Goal: Ask a question: Seek information or help from site administrators or community

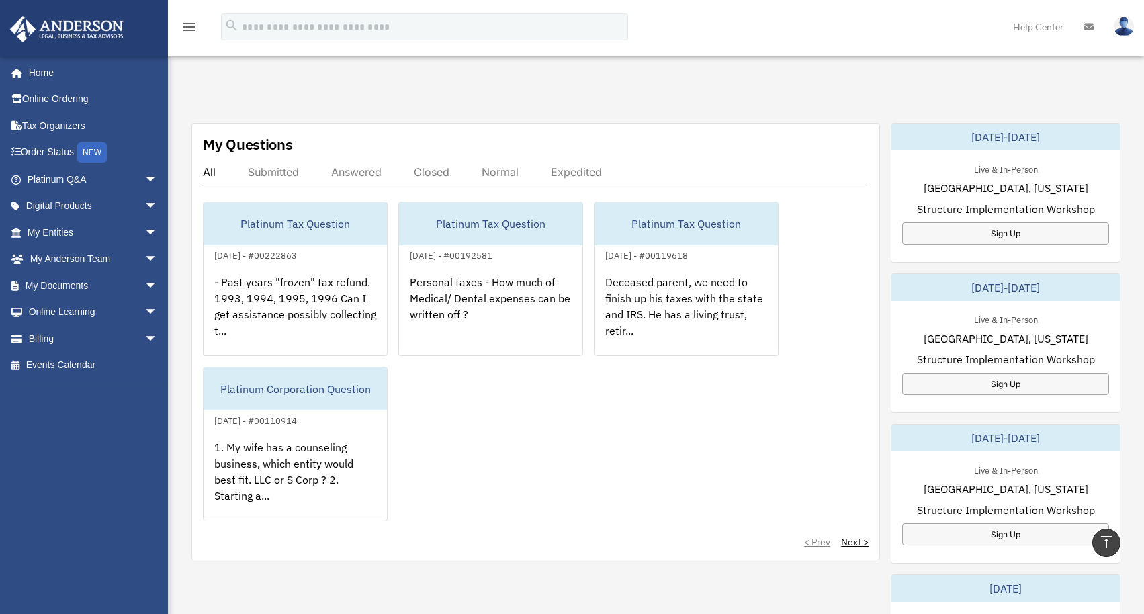
scroll to position [412, 0]
click at [856, 533] on link "Next >" at bounding box center [855, 539] width 28 height 13
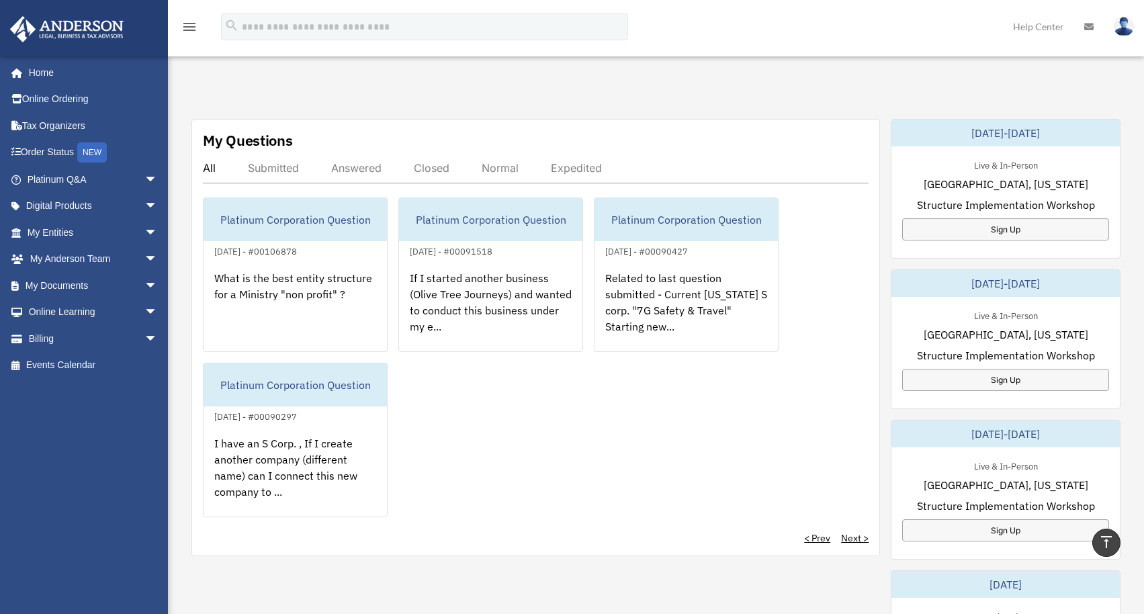
scroll to position [415, 0]
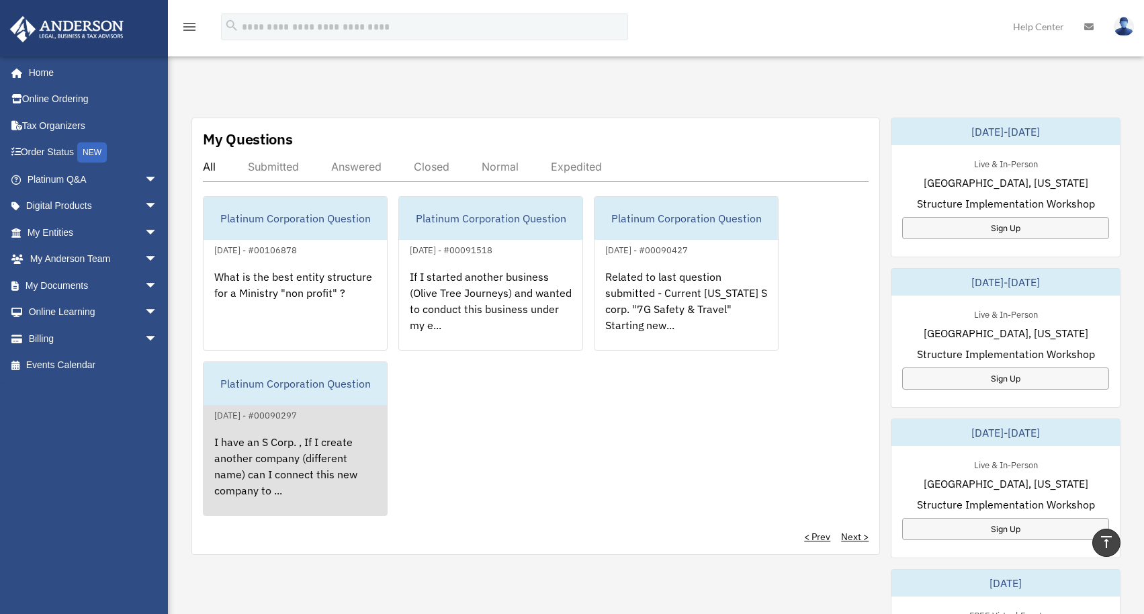
click at [365, 475] on div "I have an S Corp. , If I create another company (different name) can I connect …" at bounding box center [295, 475] width 183 height 105
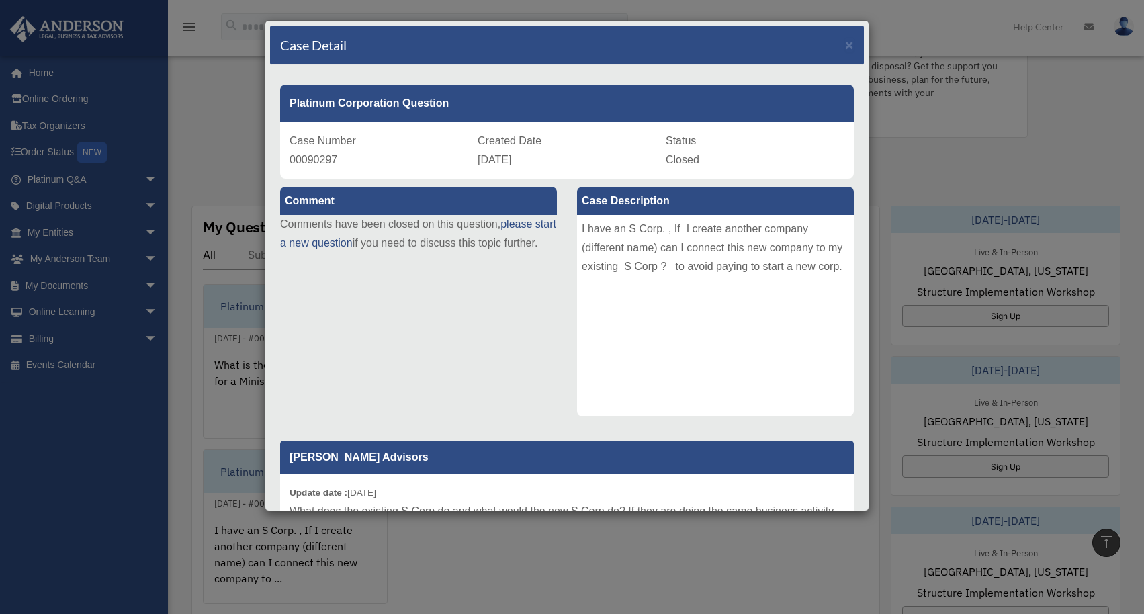
scroll to position [313, 0]
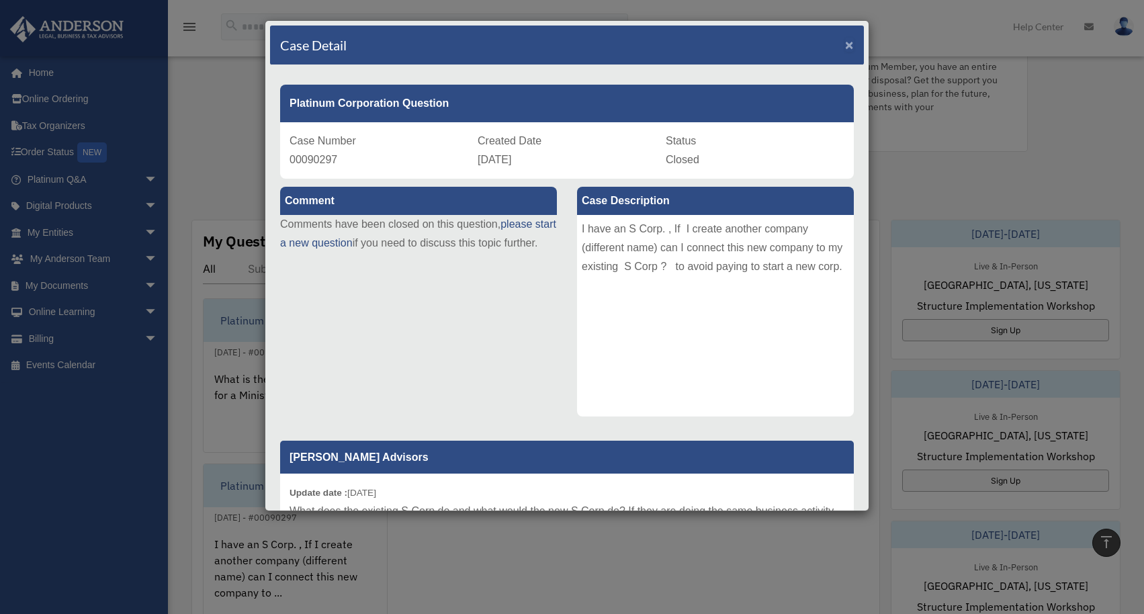
click at [845, 45] on span "×" at bounding box center [849, 44] width 9 height 15
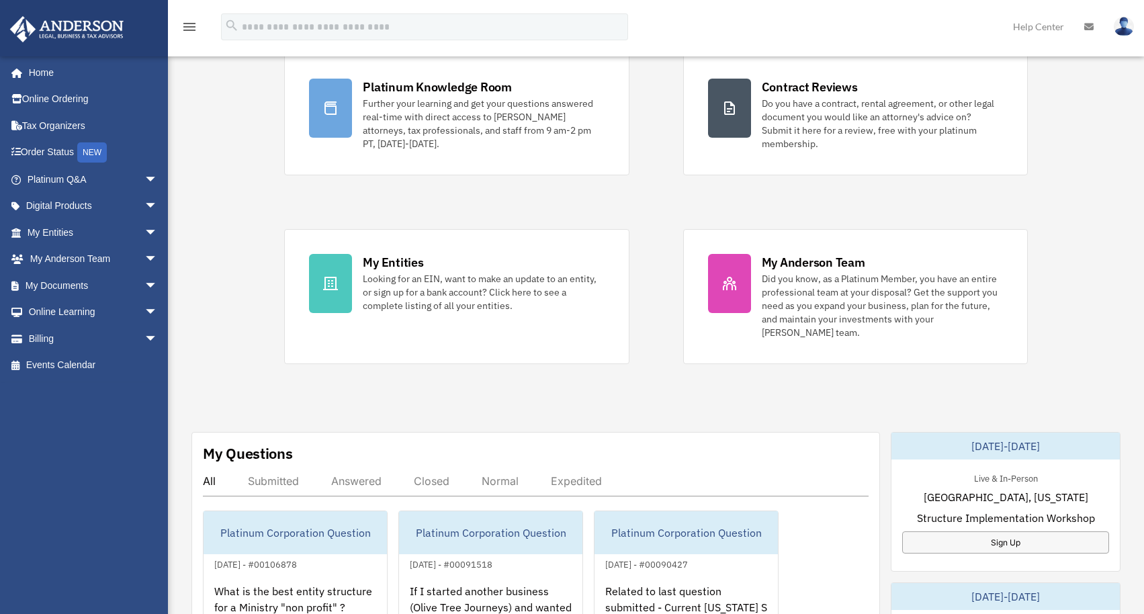
scroll to position [138, 0]
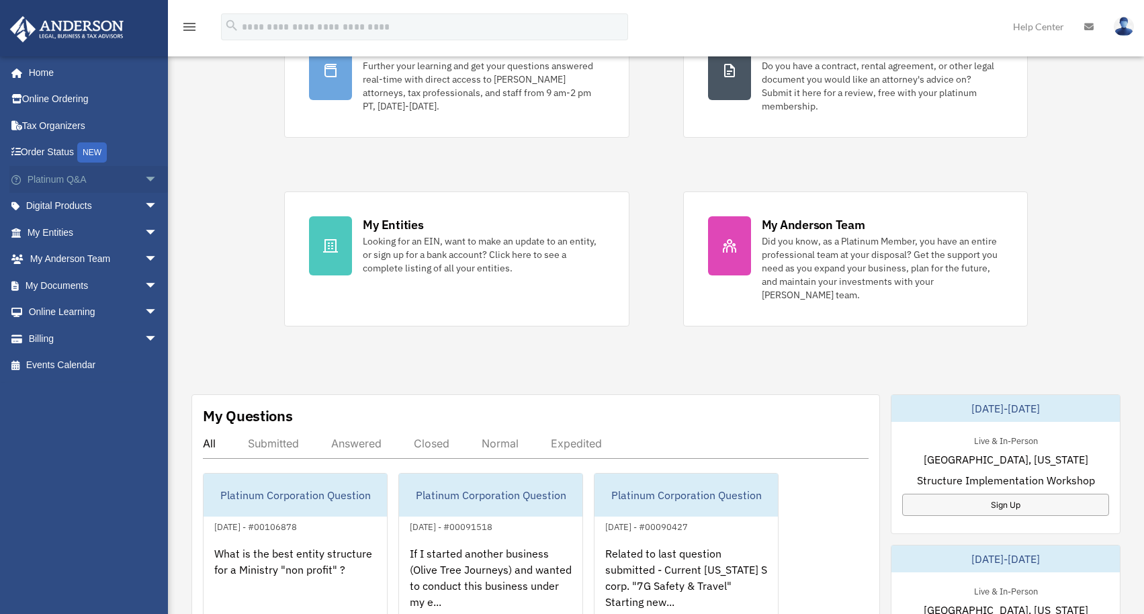
click at [144, 175] on span "arrow_drop_down" at bounding box center [157, 180] width 27 height 28
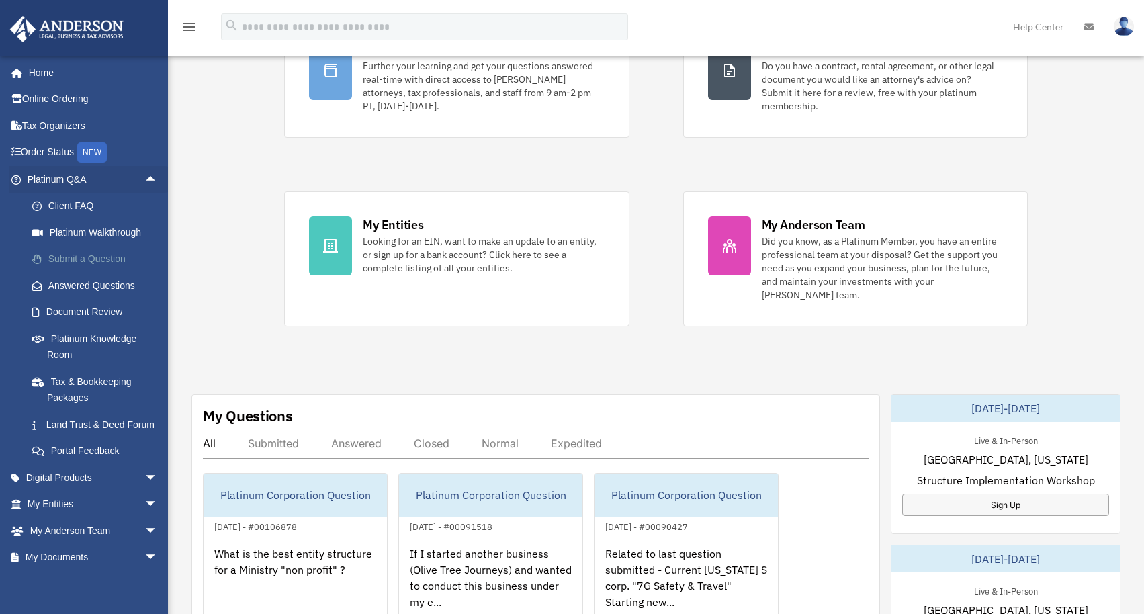
click at [103, 256] on link "Submit a Question" at bounding box center [98, 259] width 159 height 27
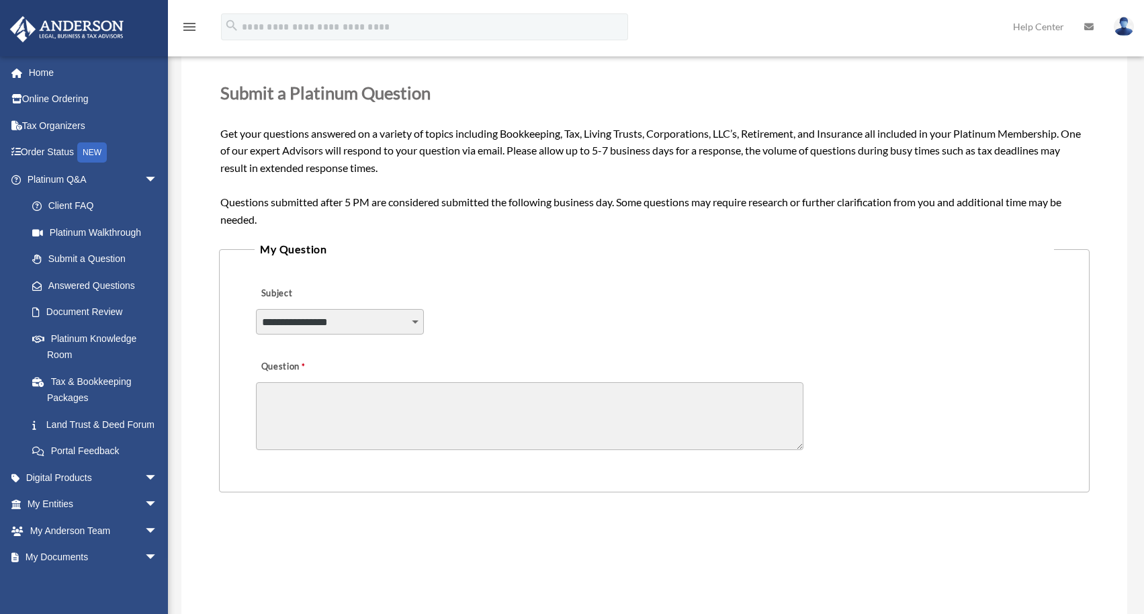
scroll to position [242, 0]
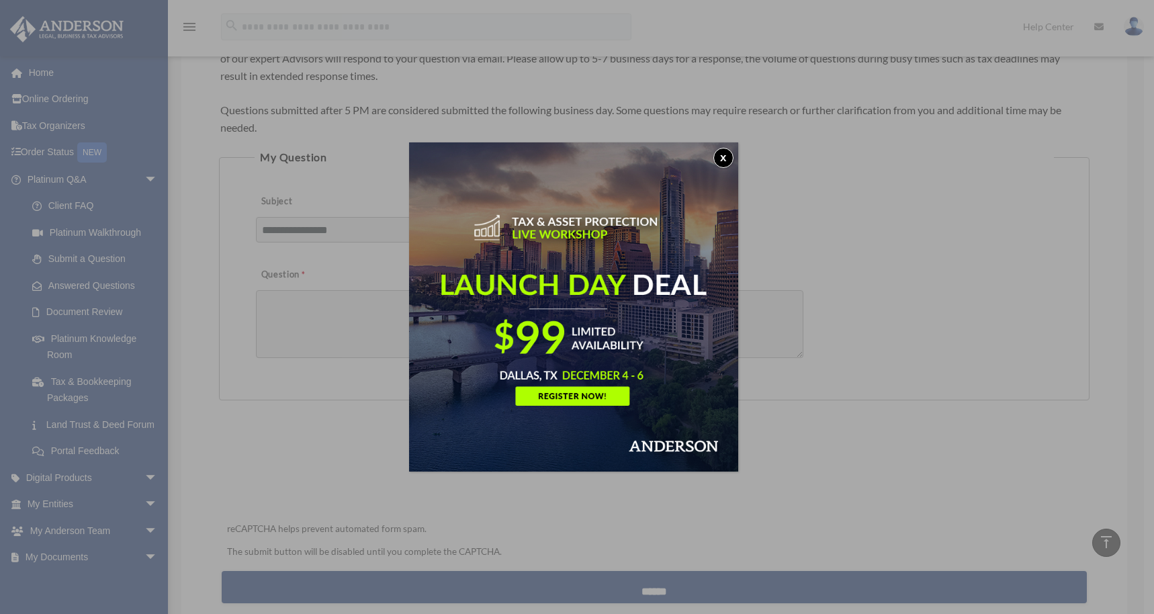
click at [725, 155] on button "x" at bounding box center [723, 158] width 20 height 20
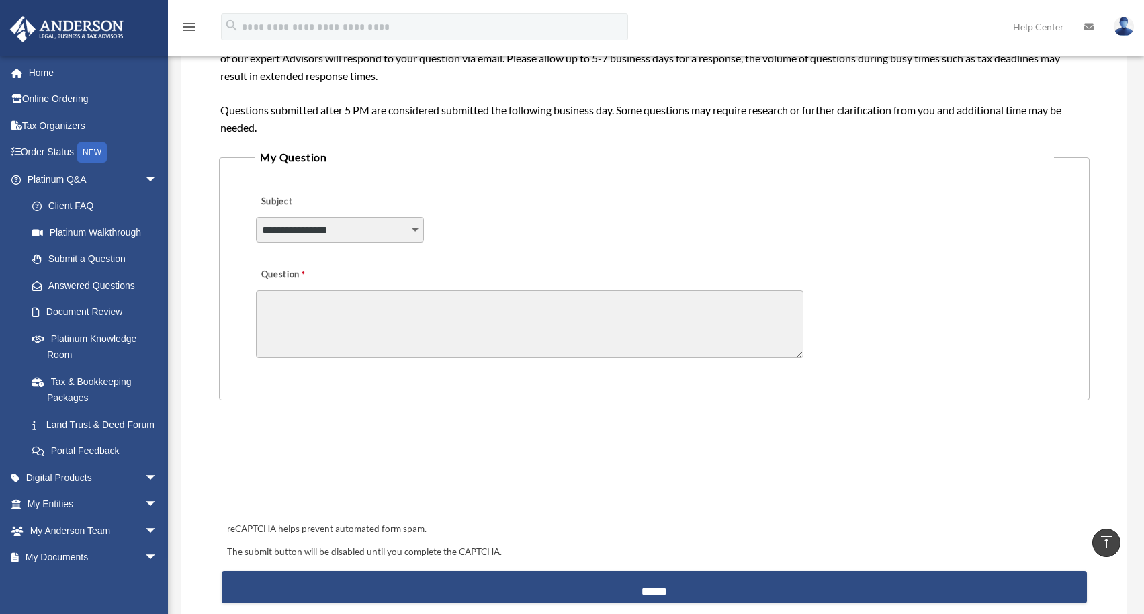
click at [415, 230] on select "**********" at bounding box center [340, 230] width 168 height 26
select select "******"
click at [256, 217] on select "**********" at bounding box center [340, 230] width 168 height 26
click at [376, 303] on textarea "Question" at bounding box center [529, 324] width 547 height 68
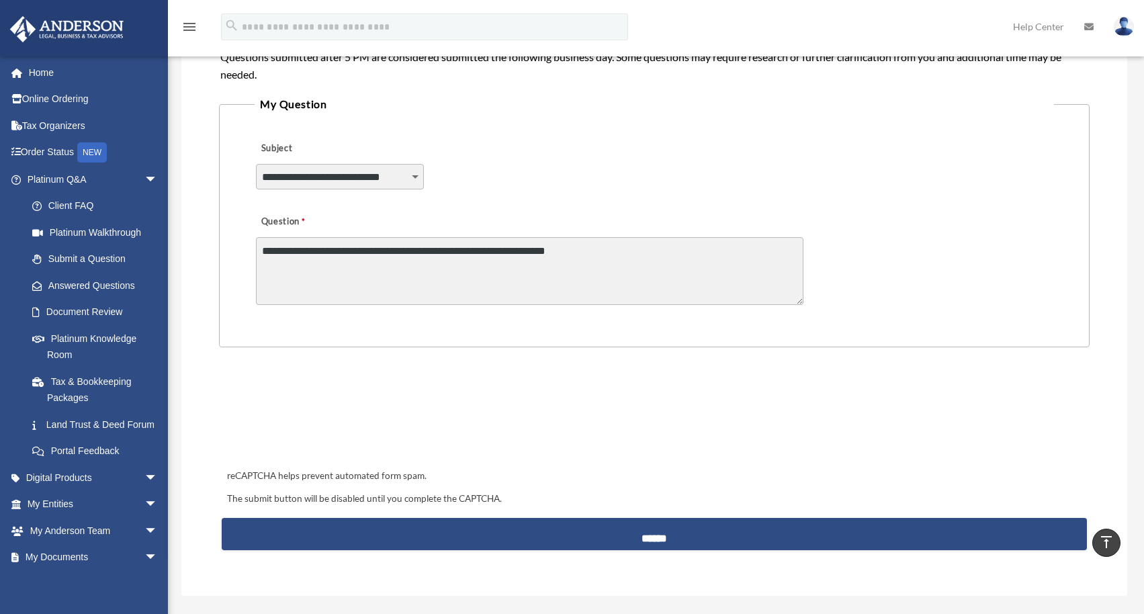
scroll to position [296, 0]
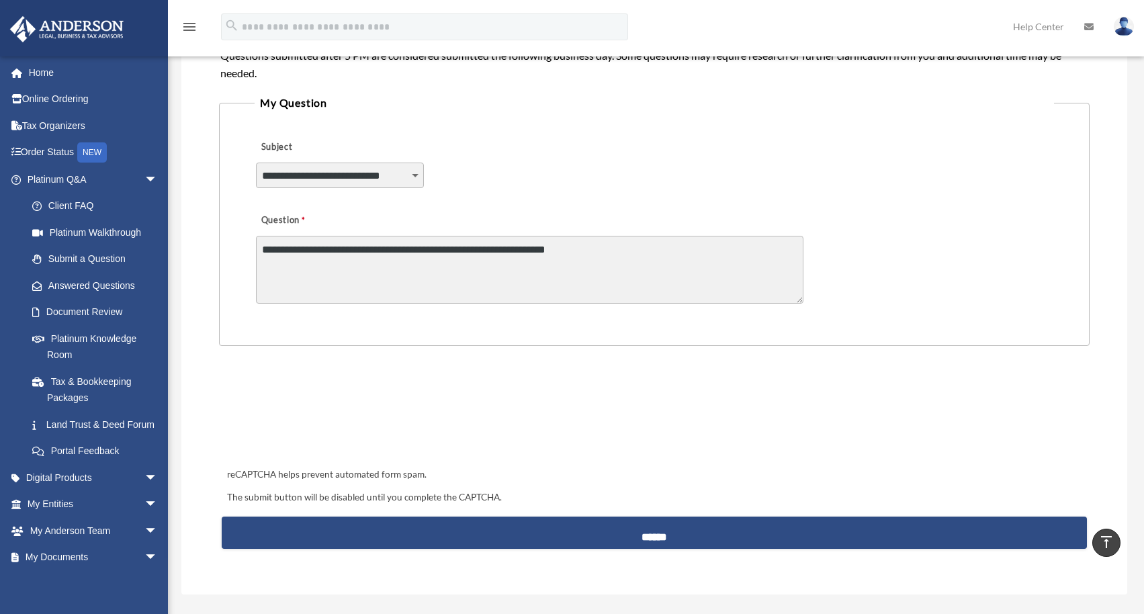
type textarea "**********"
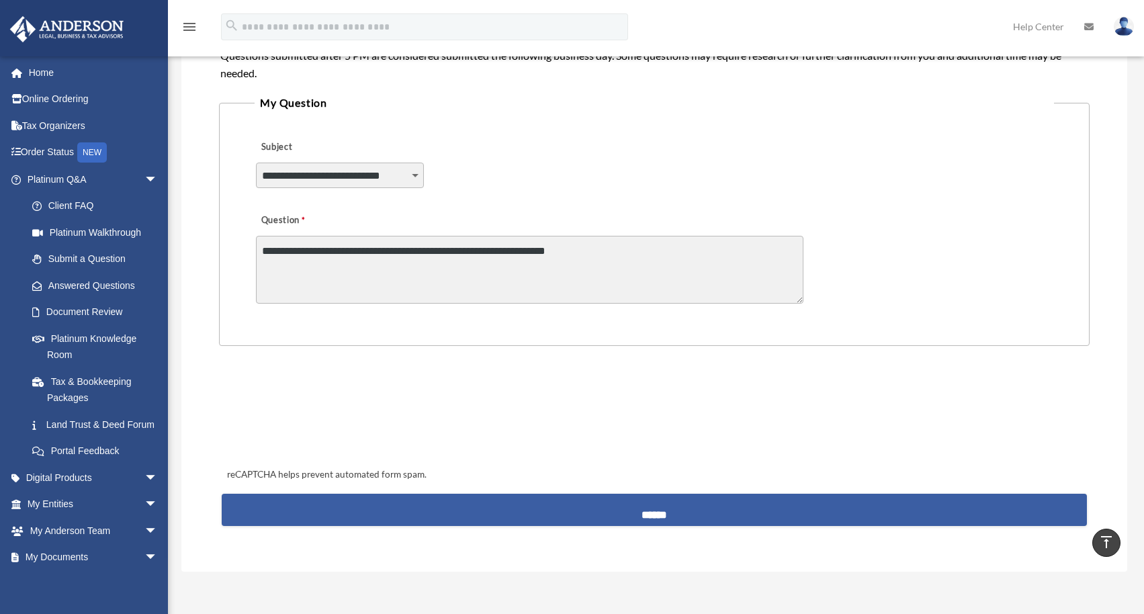
click at [656, 507] on input "******" at bounding box center [654, 510] width 865 height 32
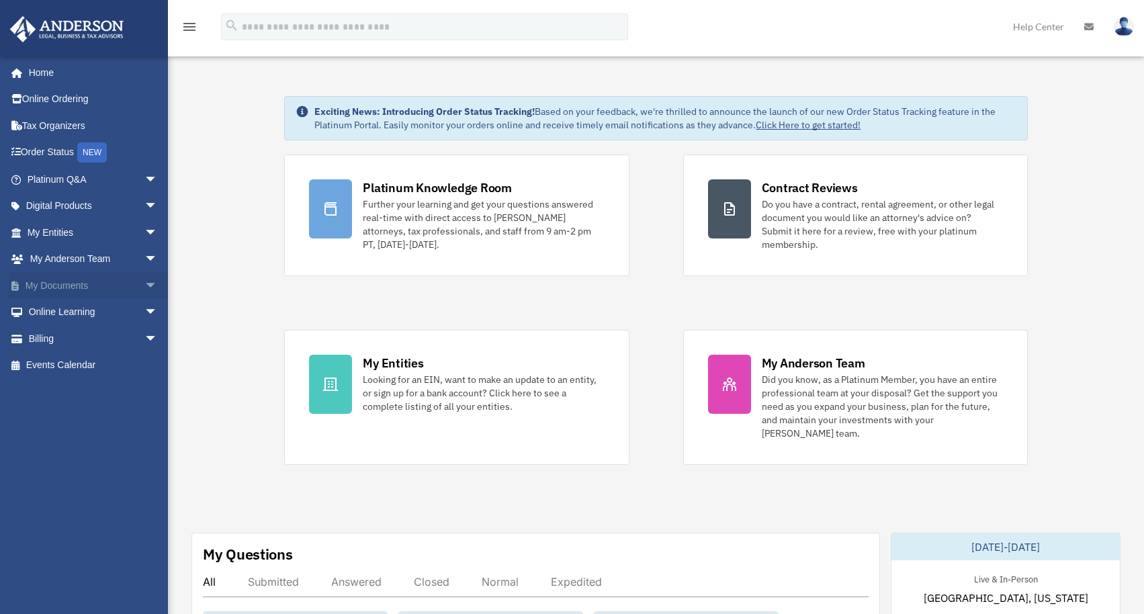
click at [144, 282] on span "arrow_drop_down" at bounding box center [157, 286] width 27 height 28
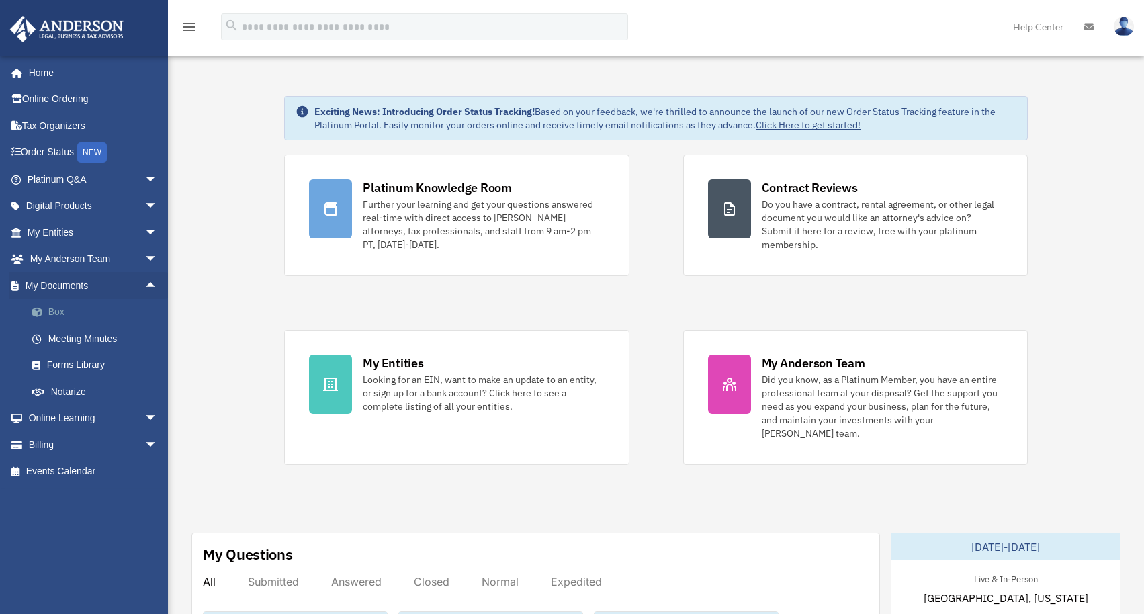
click at [102, 313] on link "Box" at bounding box center [98, 312] width 159 height 27
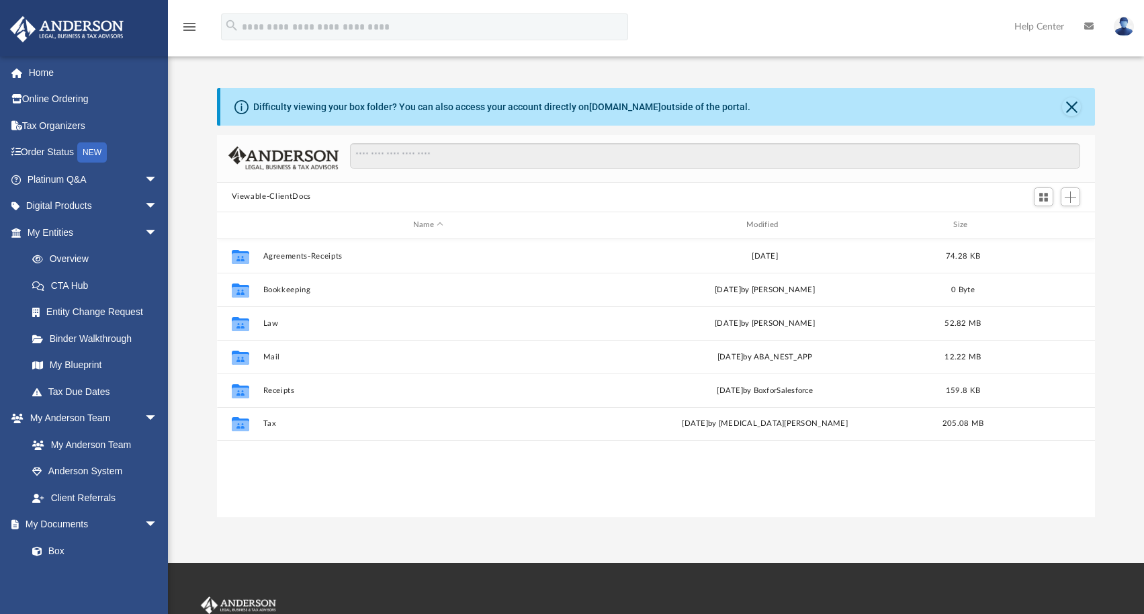
scroll to position [295, 869]
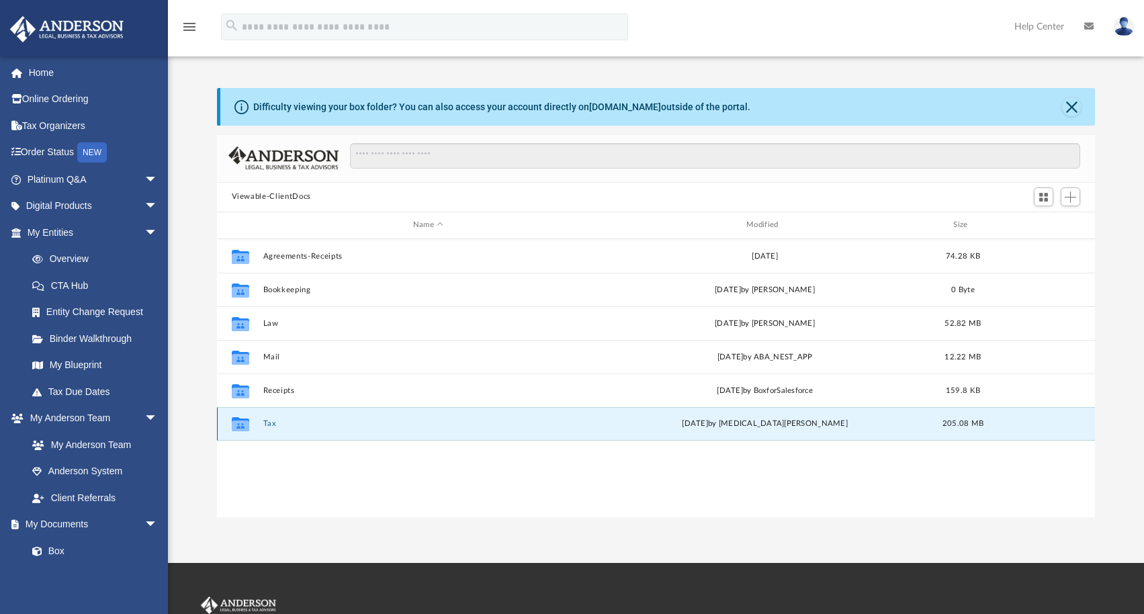
click at [350, 422] on button "Tax" at bounding box center [428, 423] width 331 height 9
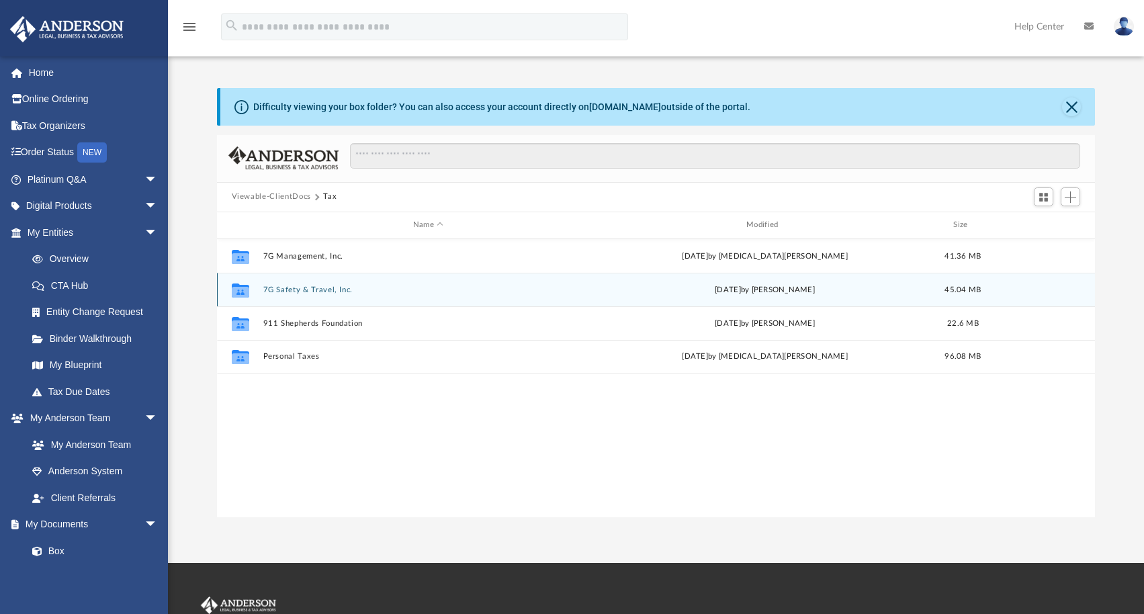
click at [398, 284] on div "Collaborated Folder 7G Safety & Travel, Inc. Tue Sep 16 2025 by Emily Levy 45.0…" at bounding box center [656, 290] width 879 height 34
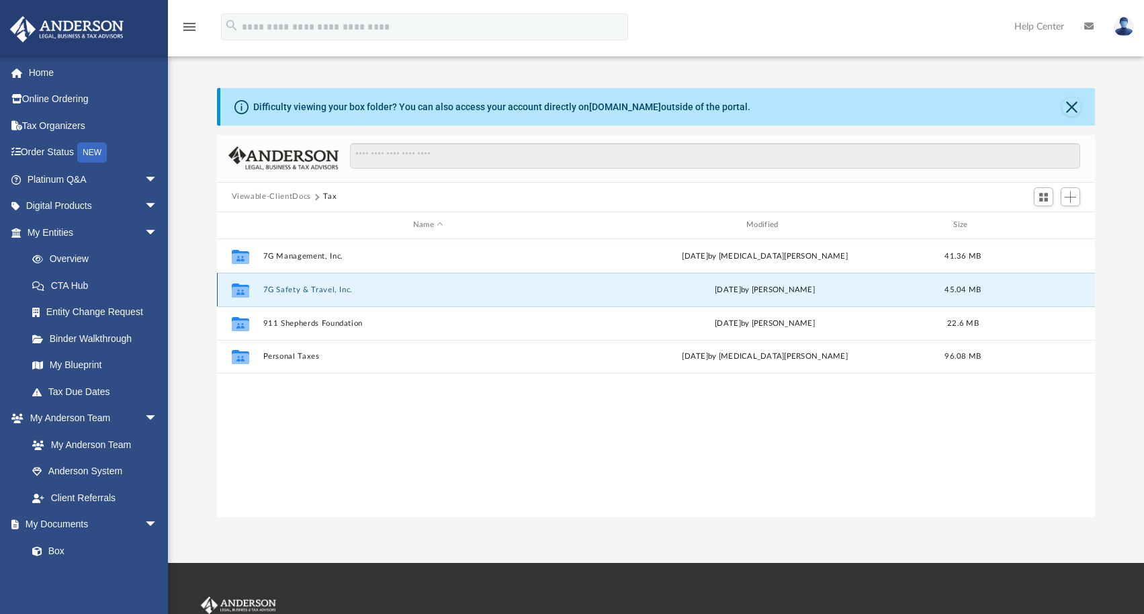
click at [396, 287] on button "7G Safety & Travel, Inc." at bounding box center [428, 289] width 331 height 9
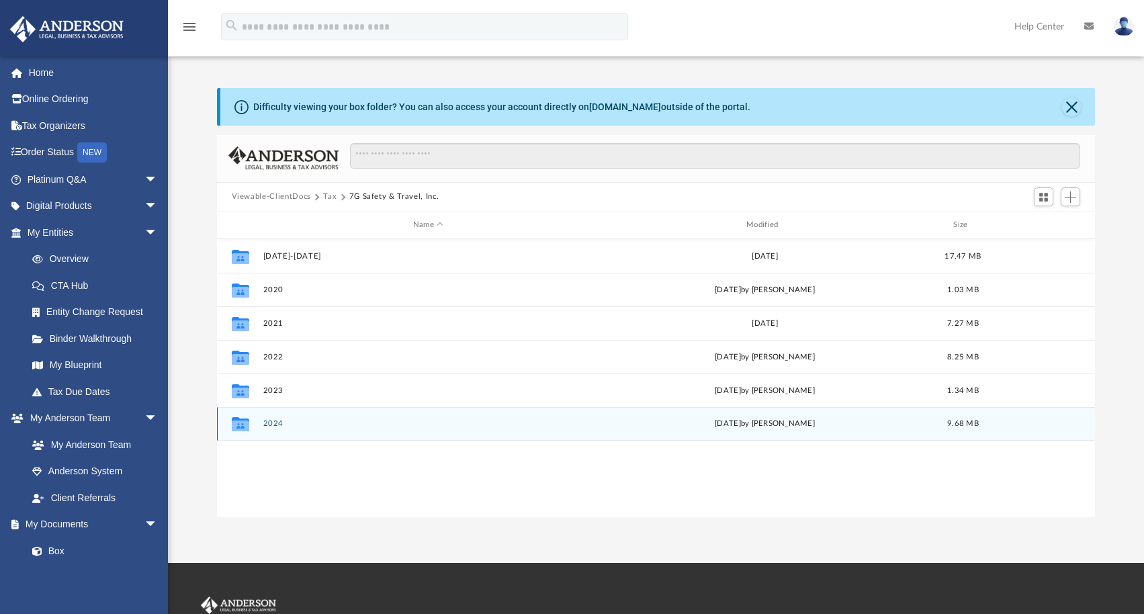
click at [401, 422] on button "2024" at bounding box center [428, 423] width 331 height 9
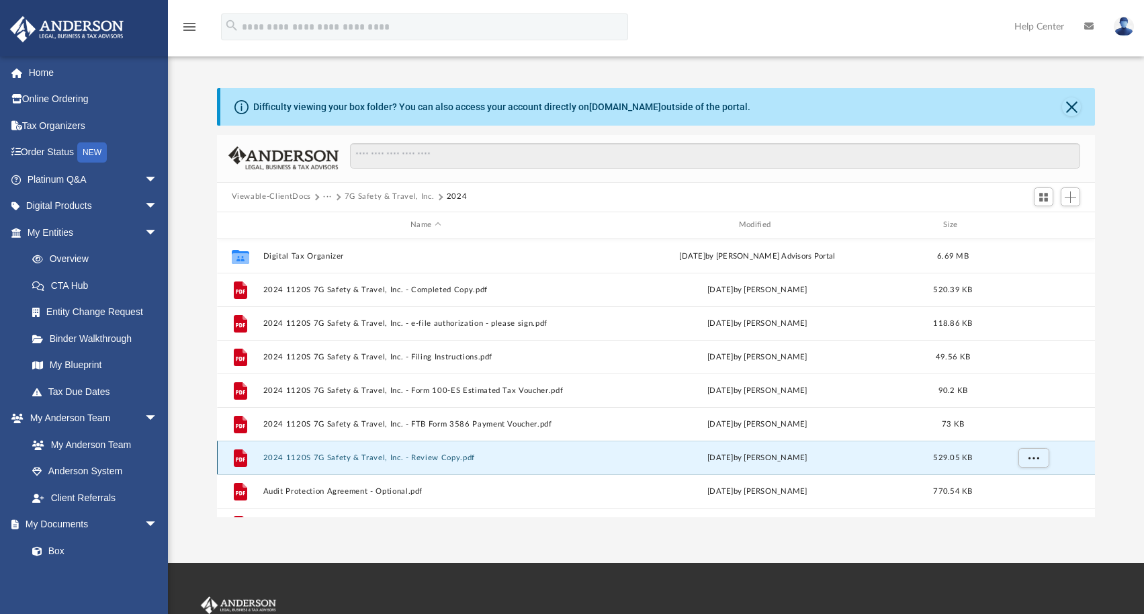
click at [509, 457] on button "2024 1120S 7G Safety & Travel, Inc. - Review Copy.pdf" at bounding box center [426, 457] width 326 height 9
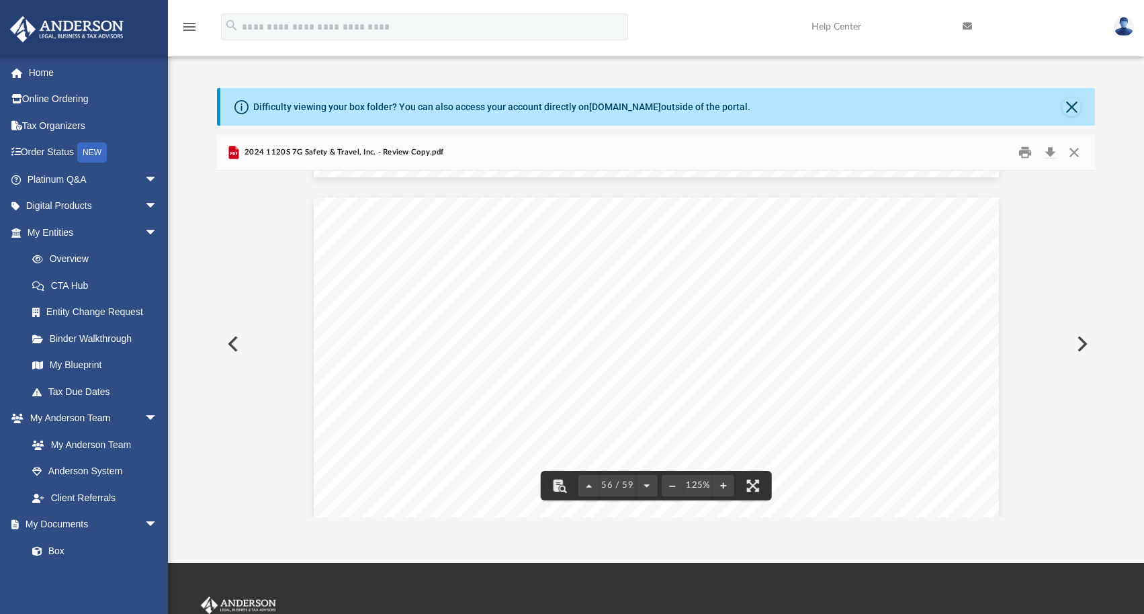
scroll to position [49456, 0]
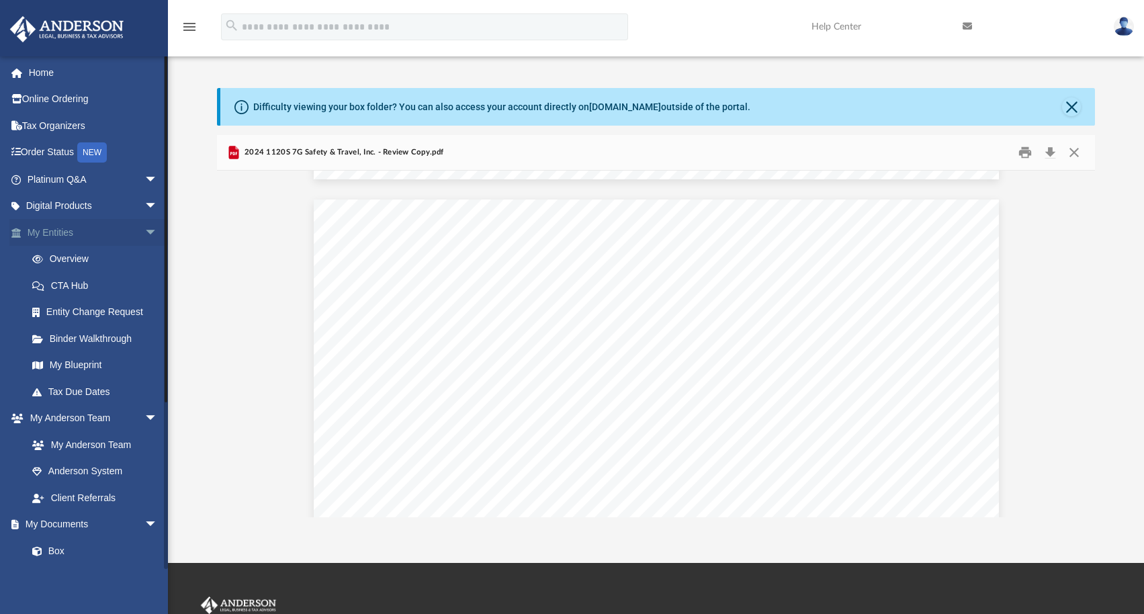
click at [144, 228] on span "arrow_drop_down" at bounding box center [157, 233] width 27 height 28
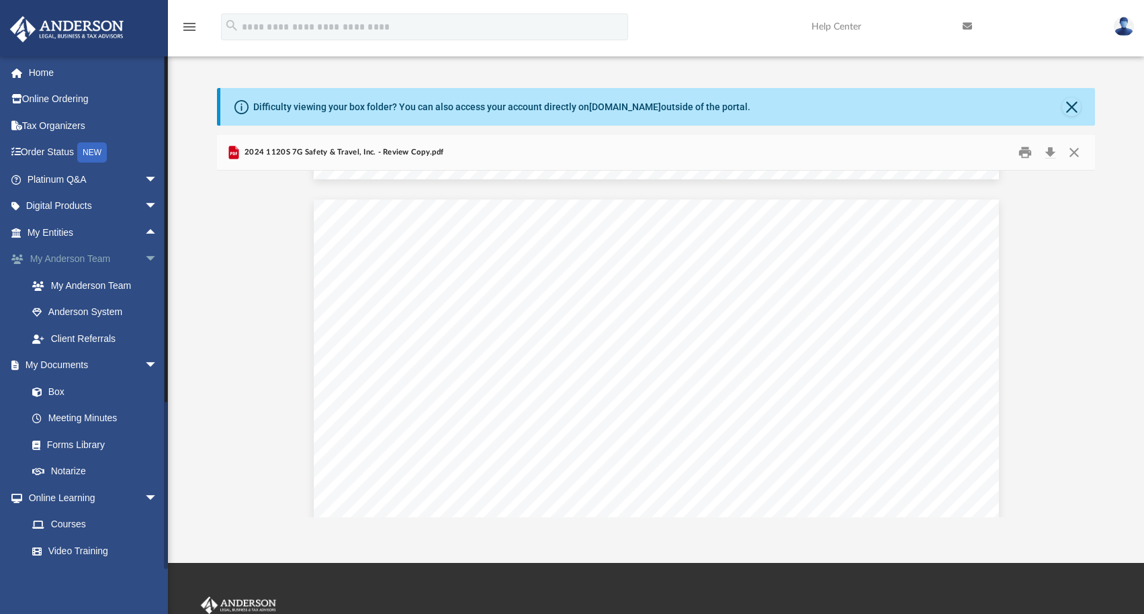
click at [144, 255] on span "arrow_drop_down" at bounding box center [157, 260] width 27 height 28
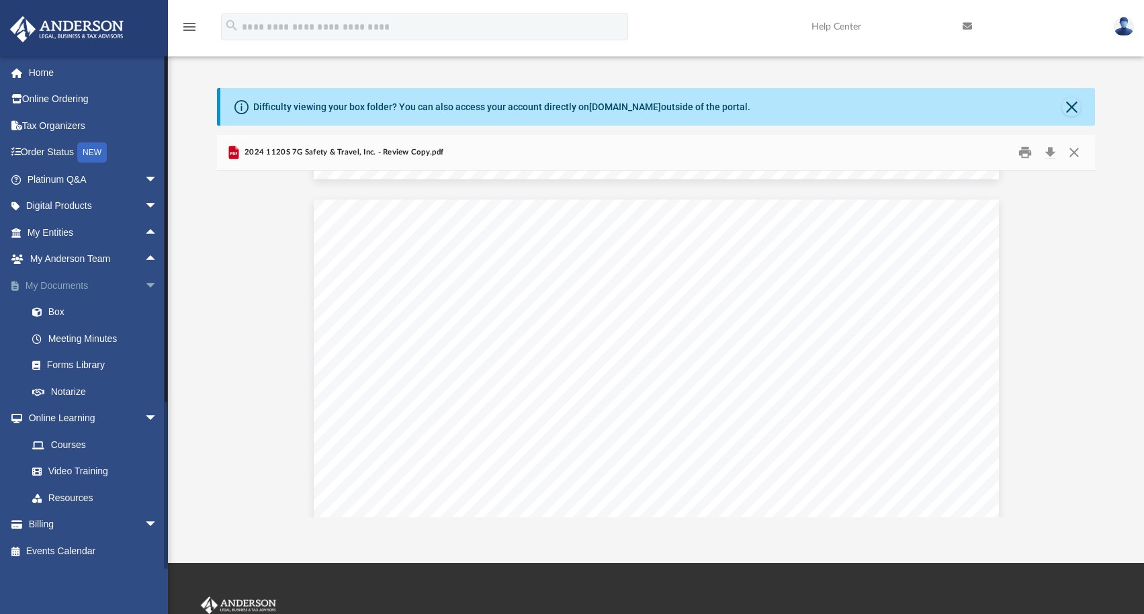
click at [144, 284] on span "arrow_drop_down" at bounding box center [157, 286] width 27 height 28
click at [144, 310] on span "arrow_drop_down" at bounding box center [157, 313] width 27 height 28
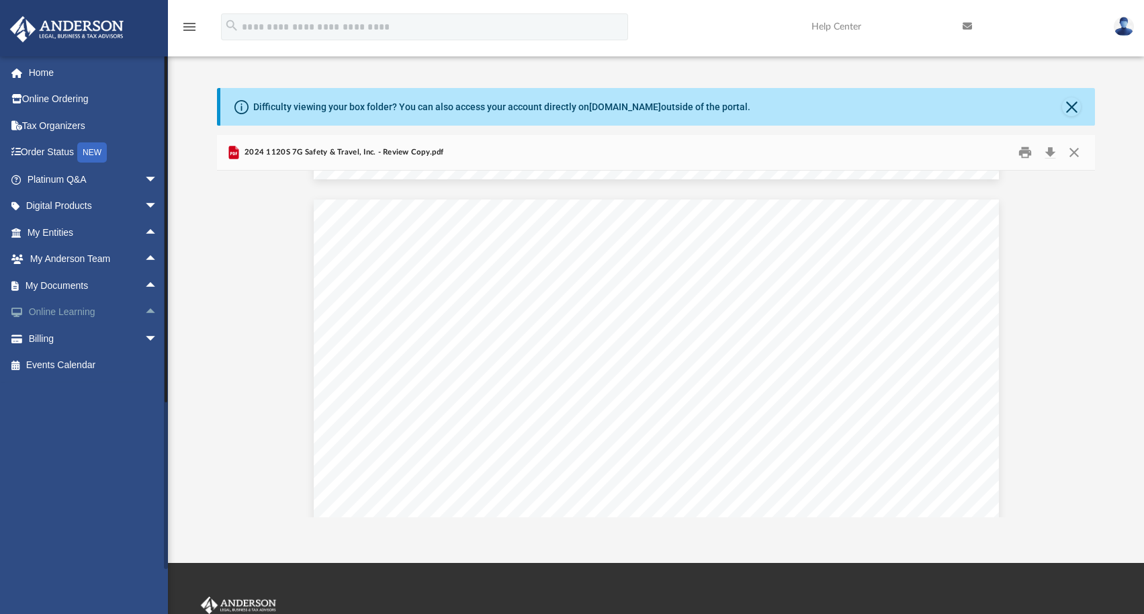
click at [144, 308] on span "arrow_drop_up" at bounding box center [157, 313] width 27 height 28
click at [85, 363] on link "Video Training" at bounding box center [98, 365] width 159 height 27
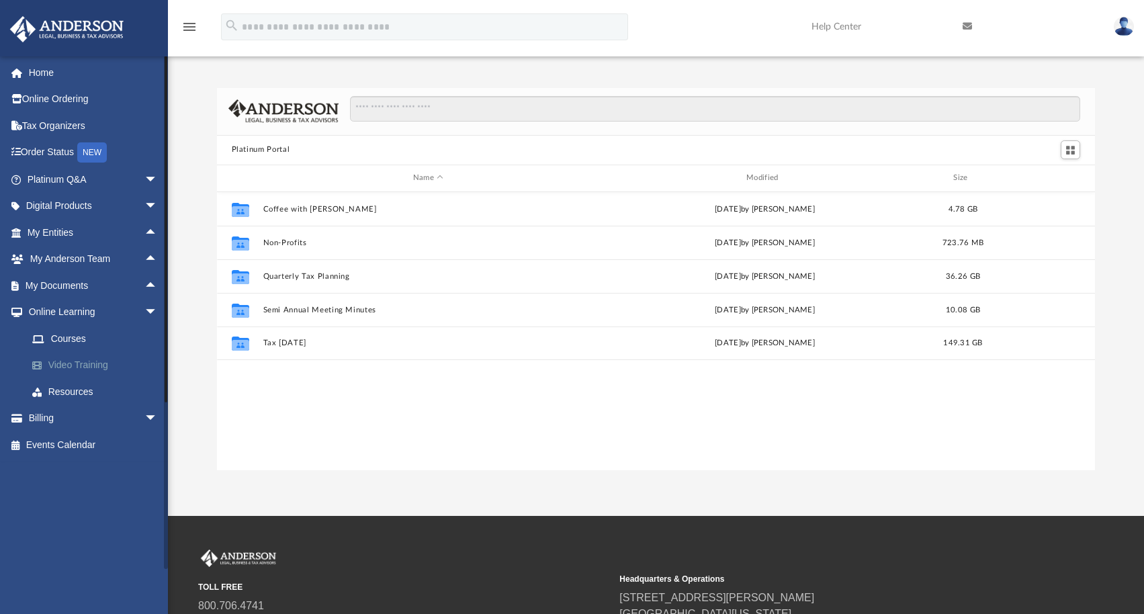
click at [80, 362] on link "Video Training" at bounding box center [98, 365] width 159 height 27
click at [1120, 24] on img at bounding box center [1124, 26] width 20 height 19
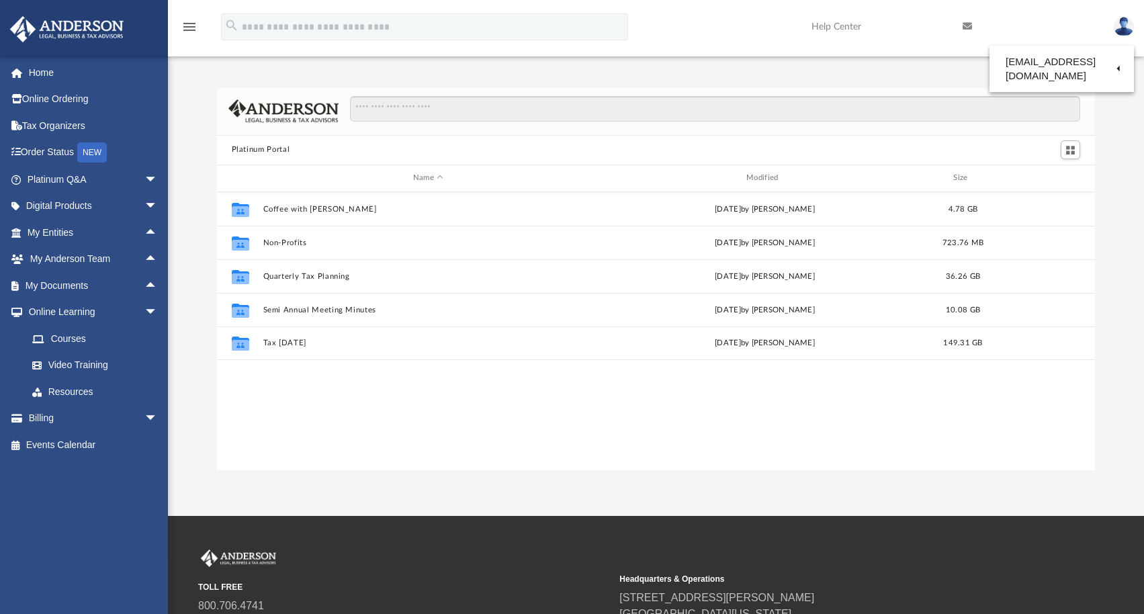
click at [881, 117] on link "Logout" at bounding box center [905, 117] width 134 height 28
